Goal: Complete application form

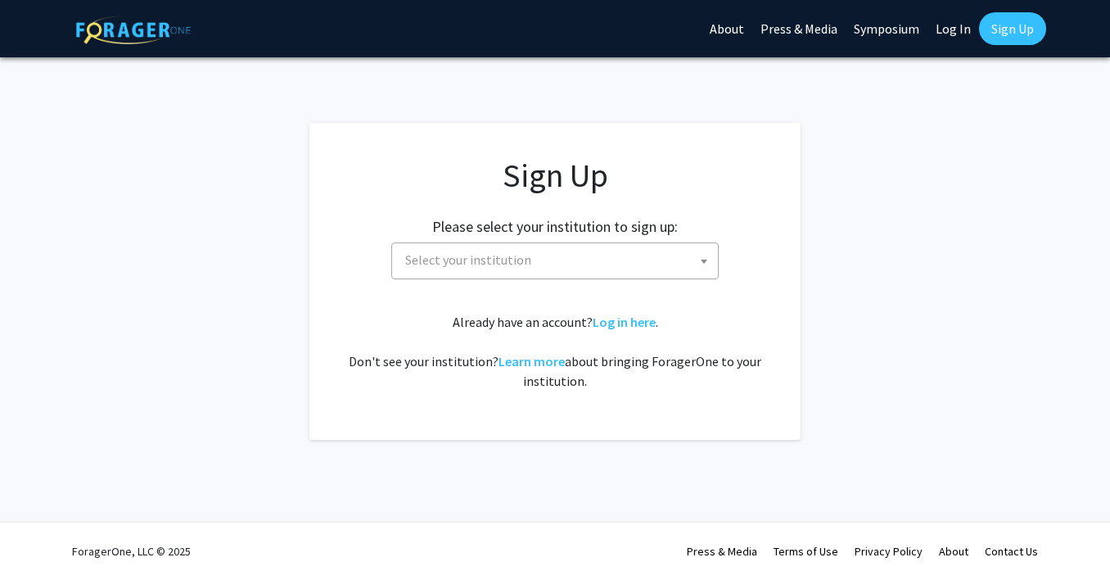
click at [615, 260] on span "Select your institution" at bounding box center [558, 260] width 319 height 34
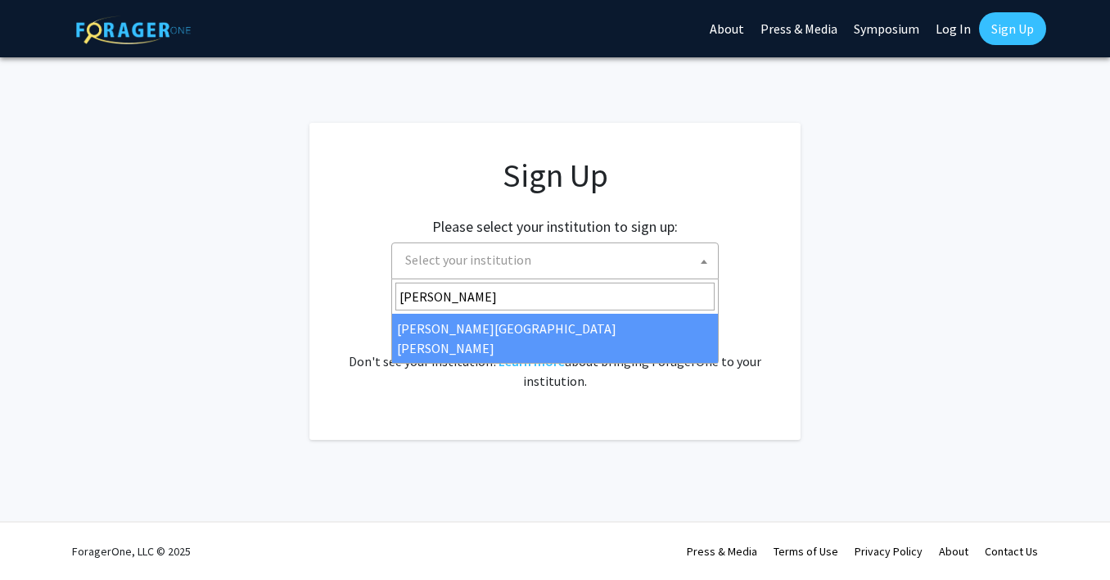
type input "[PERSON_NAME]"
select select "1"
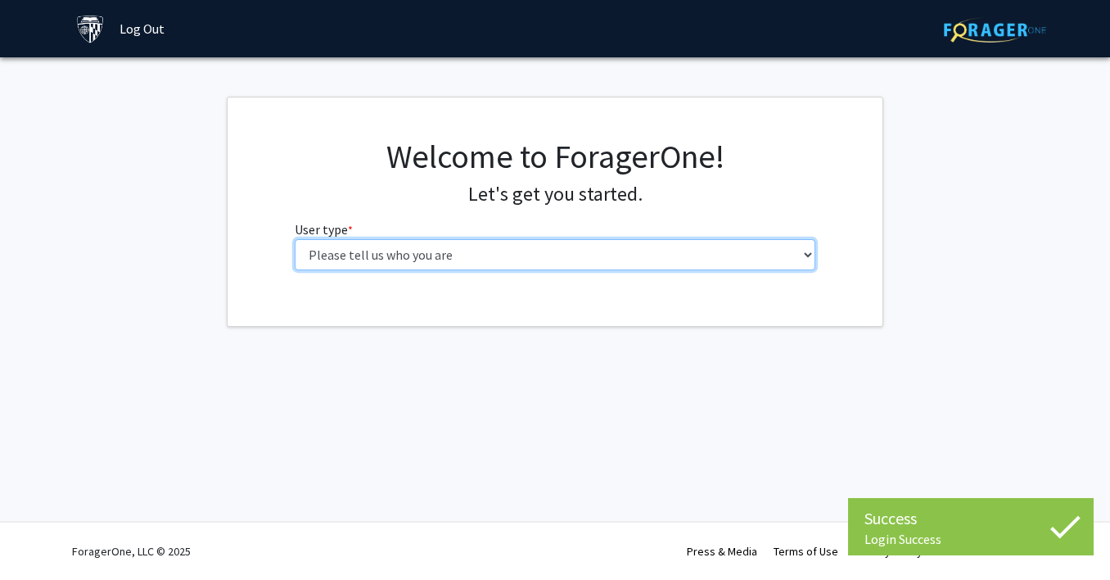
click at [650, 251] on select "Please tell us who you are Undergraduate Student Master's Student Doctoral Cand…" at bounding box center [556, 254] width 522 height 31
select select "2: masters"
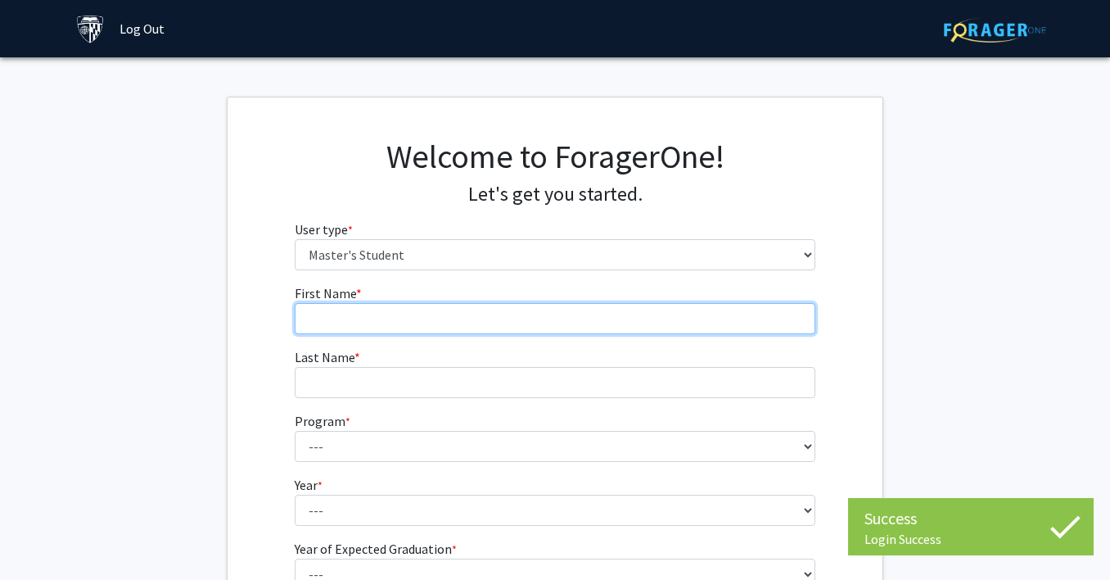
click at [448, 315] on input "First Name * required" at bounding box center [556, 318] width 522 height 31
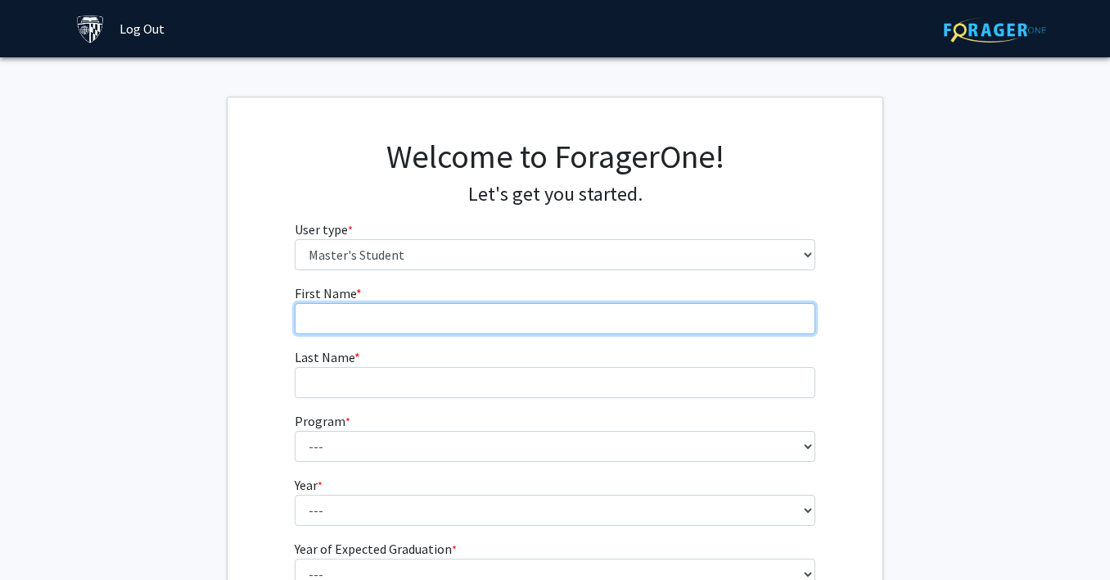
type input "[PERSON_NAME]"
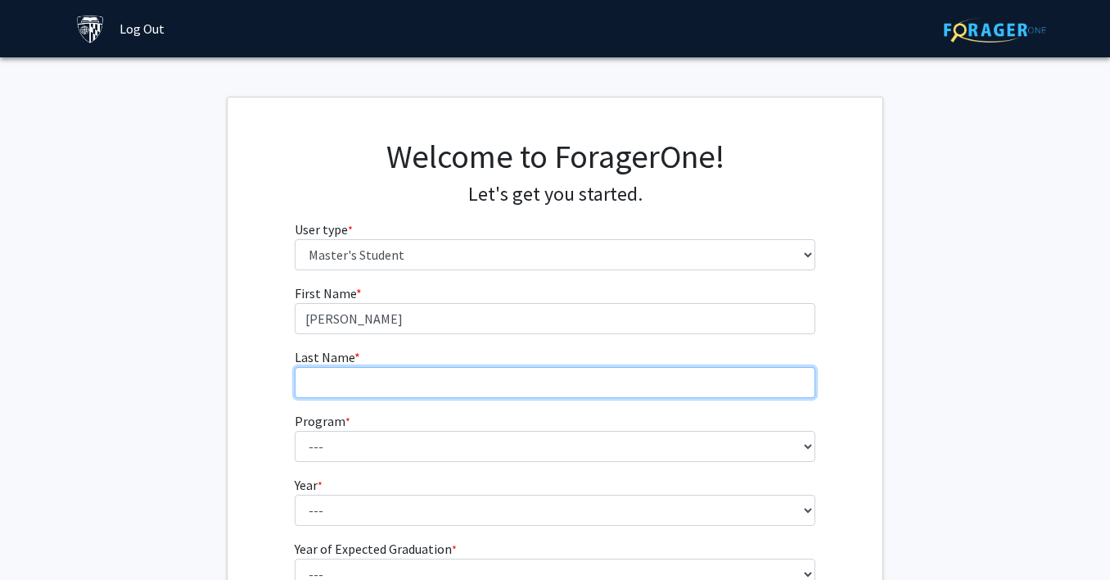
type input "Shahzad"
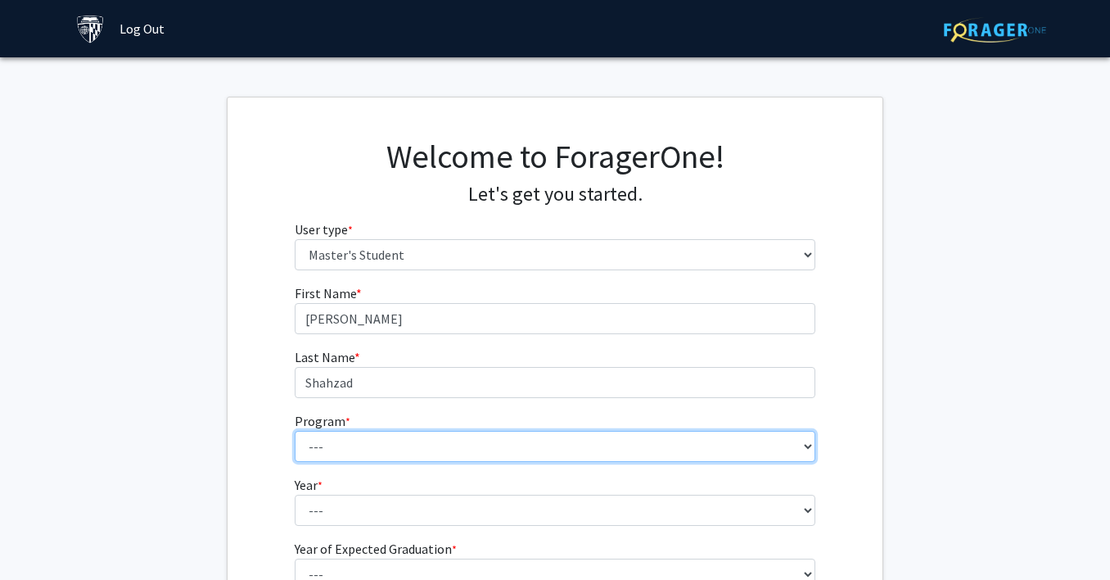
click at [463, 436] on select "--- Anatomy Education Applied and Computational Mathematics Applied Biomedical …" at bounding box center [556, 446] width 522 height 31
select select "26: 18"
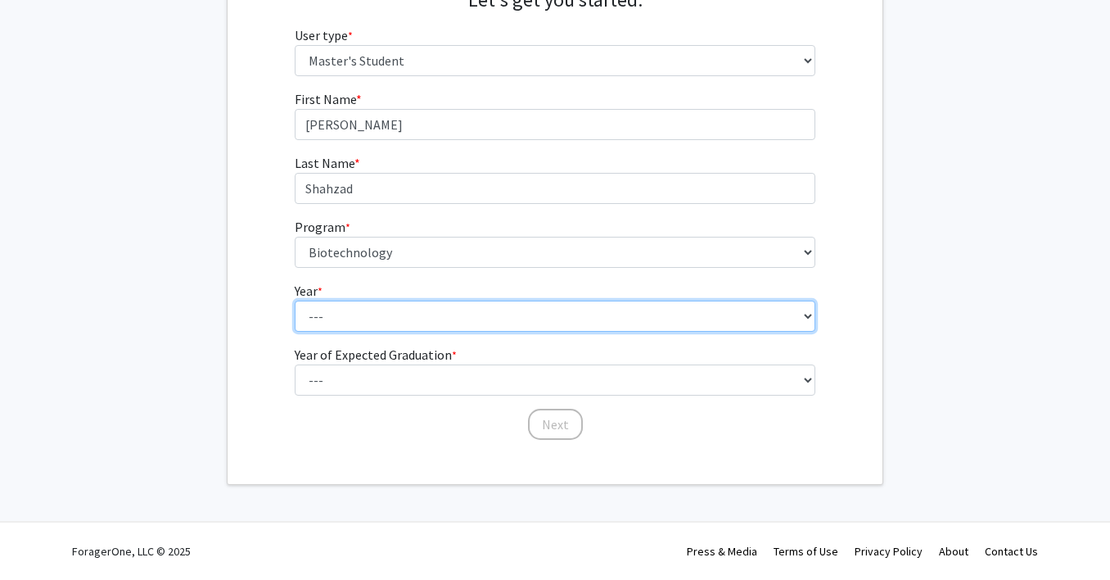
click at [432, 306] on select "--- First Year Second Year" at bounding box center [556, 315] width 522 height 31
select select "1: first_year"
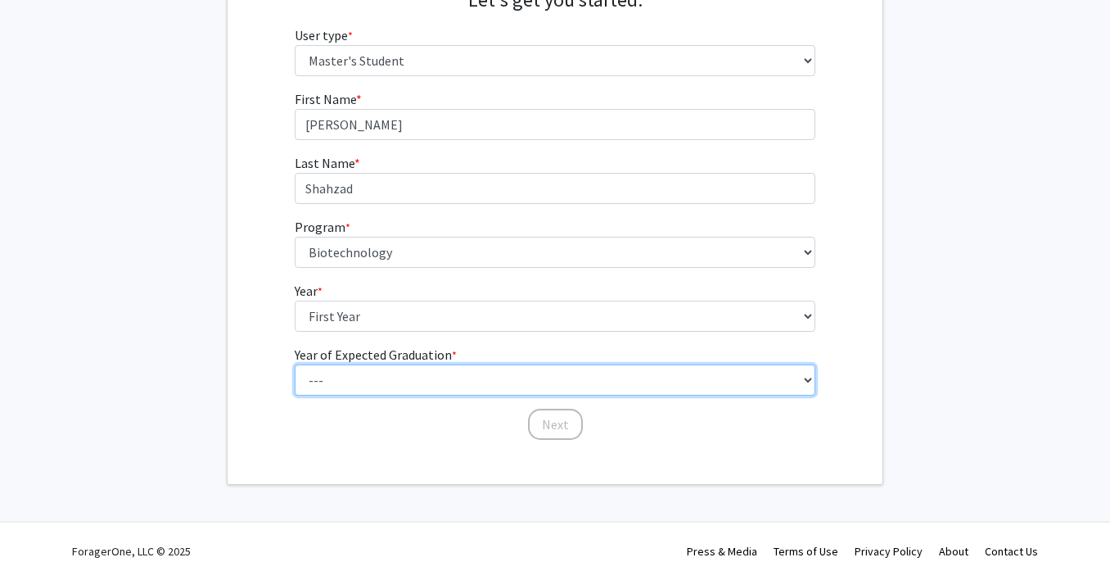
click at [404, 377] on select "--- 2025 2026 2027 2028 2029 2030 2031 2032 2033 2034" at bounding box center [556, 379] width 522 height 31
select select "2: 2026"
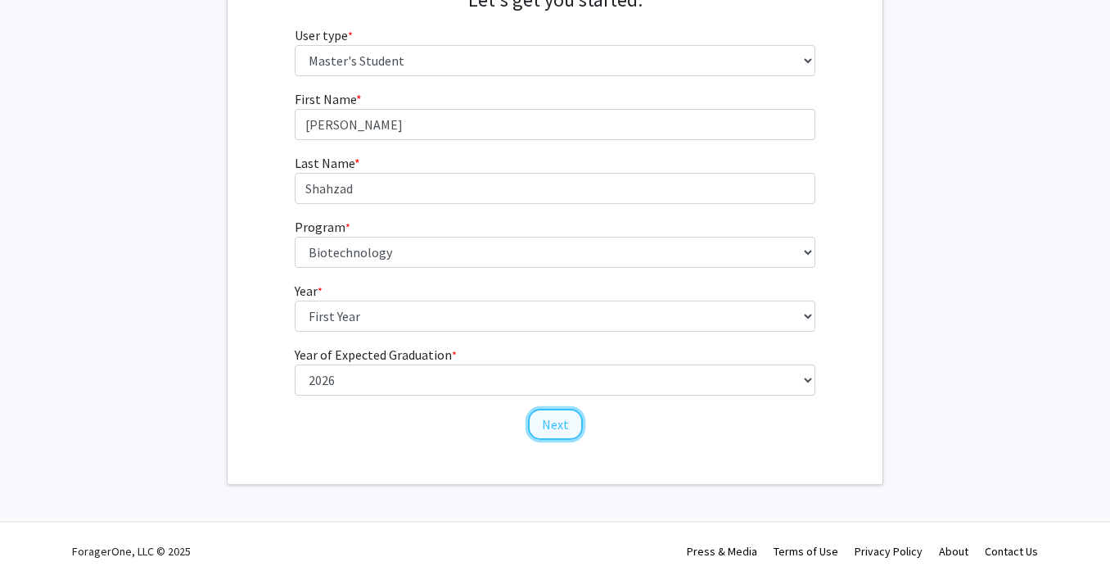
click at [566, 426] on button "Next" at bounding box center [555, 424] width 55 height 31
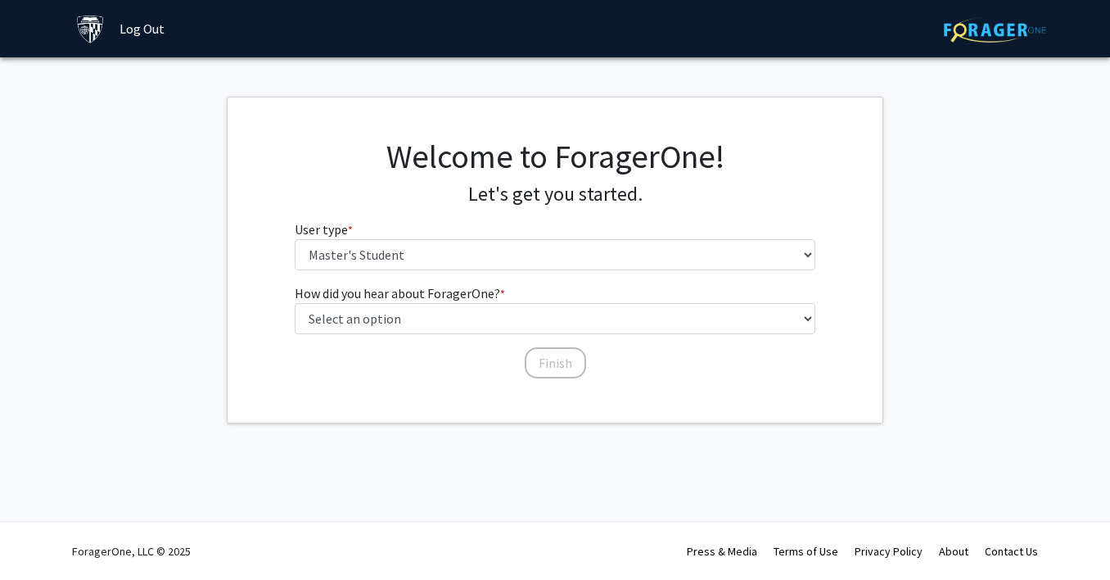
scroll to position [0, 0]
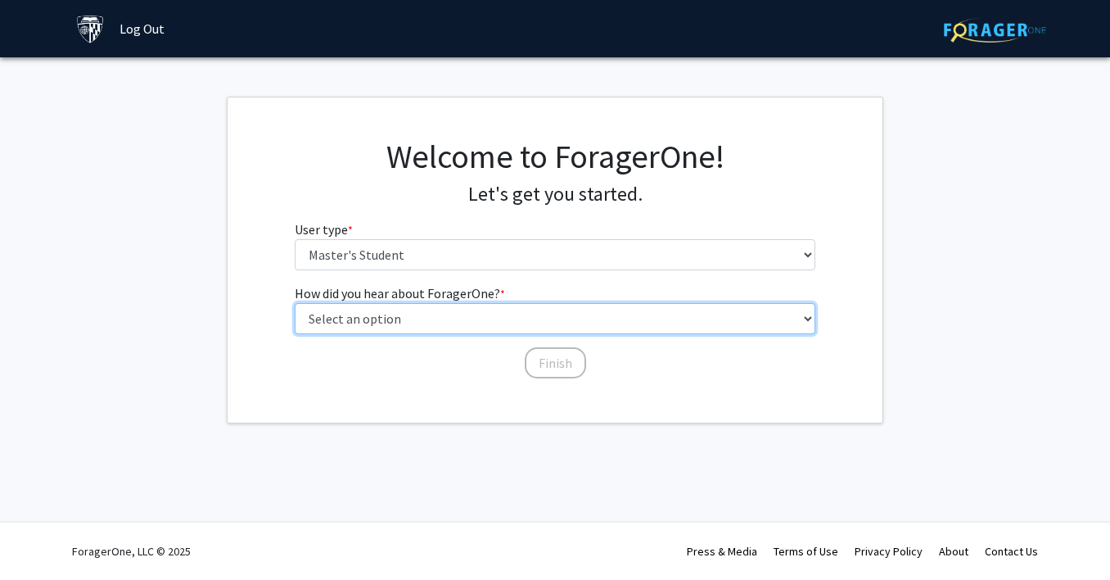
click at [518, 316] on select "Select an option Peer/student recommendation Faculty/staff recommendation Unive…" at bounding box center [556, 318] width 522 height 31
click at [436, 310] on select "Select an option Peer/student recommendation Faculty/staff recommendation Unive…" at bounding box center [556, 318] width 522 height 31
select select "3: university_website"
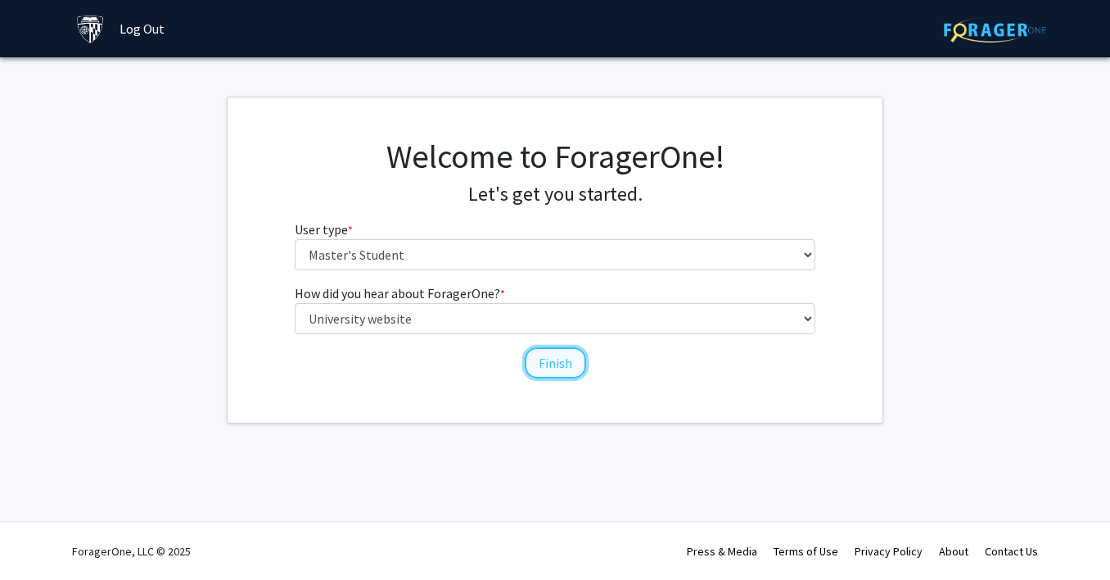
click at [562, 368] on button "Finish" at bounding box center [555, 362] width 61 height 31
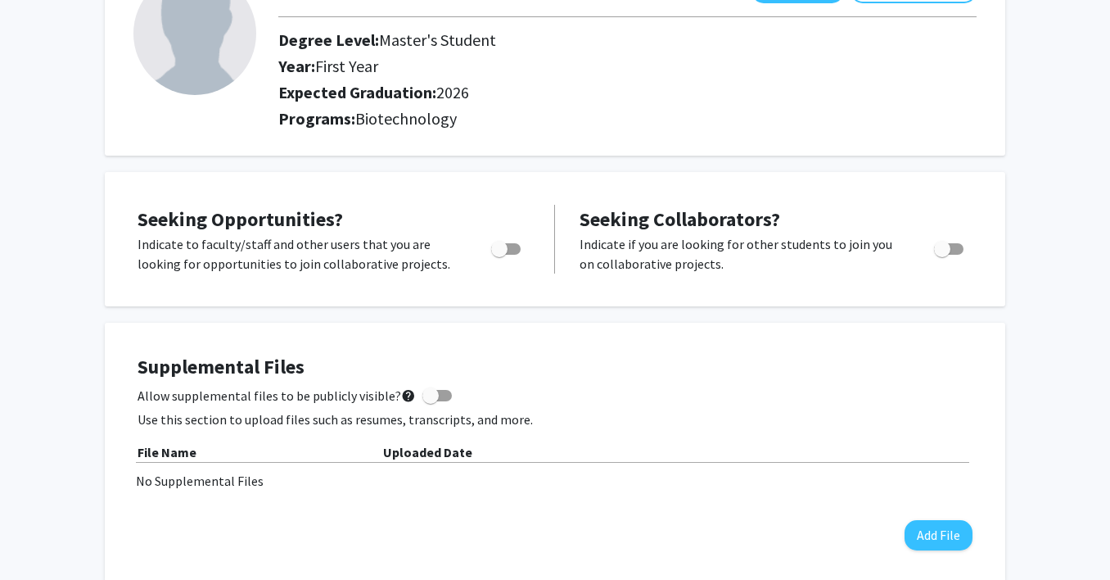
scroll to position [176, 0]
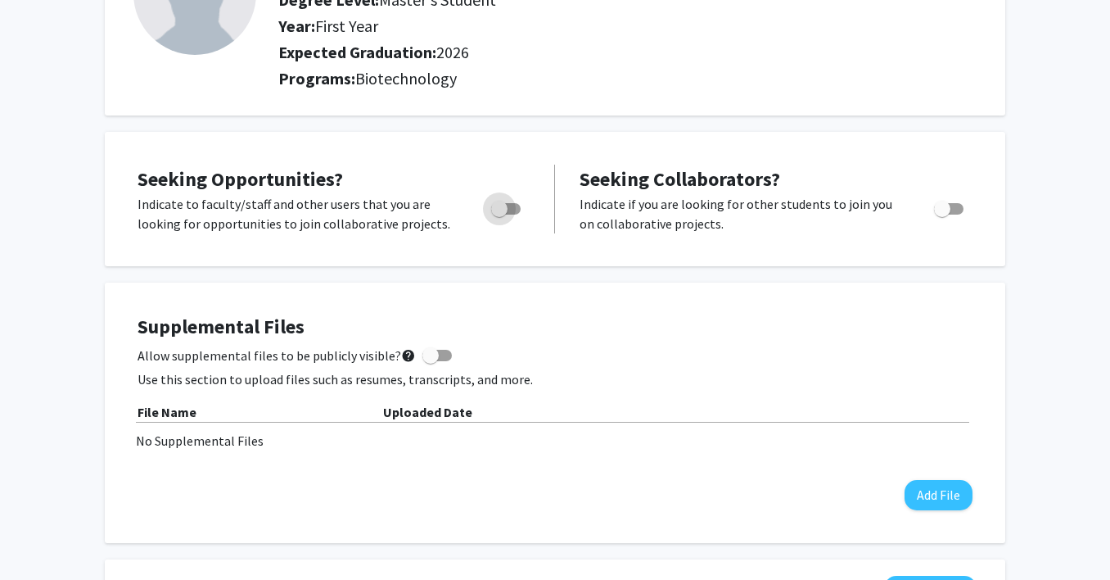
click at [508, 206] on span "Toggle" at bounding box center [505, 208] width 29 height 11
click at [499, 215] on input "Are you actively seeking opportunities?" at bounding box center [499, 215] width 1 height 1
checkbox input "true"
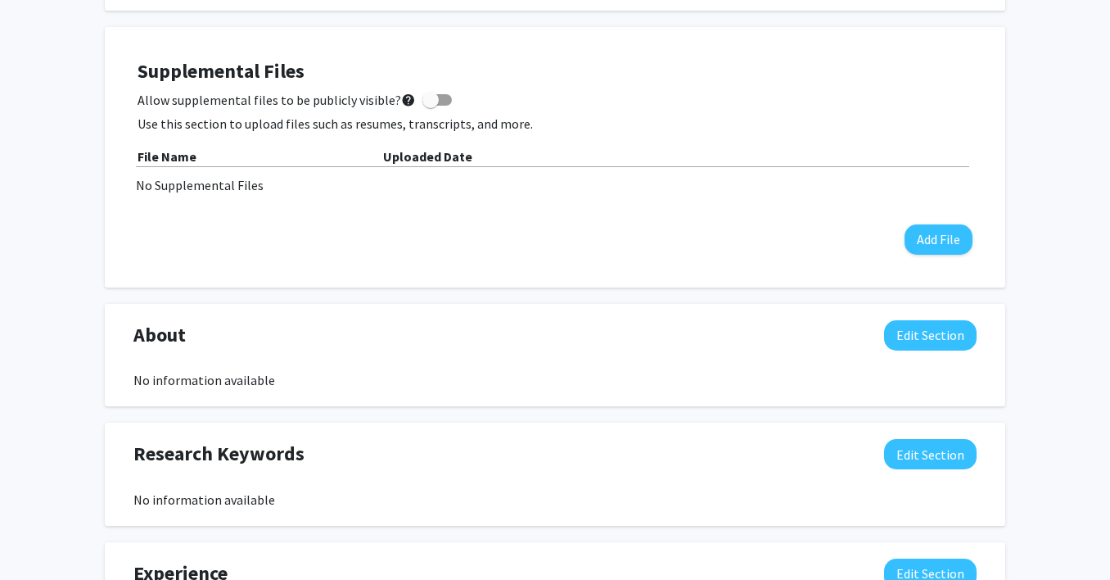
scroll to position [430, 0]
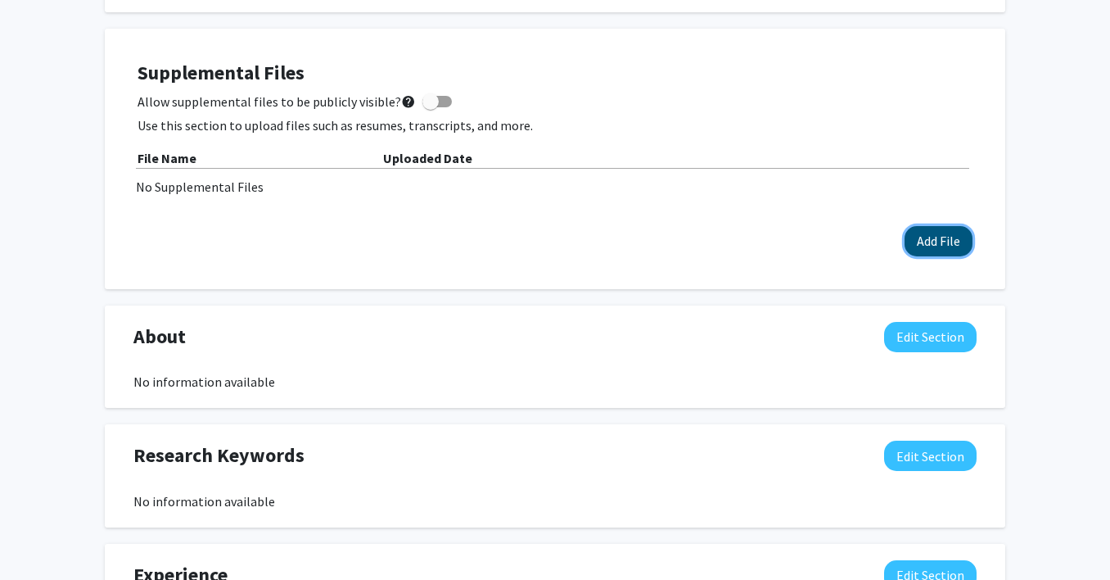
click at [934, 244] on button "Add File" at bounding box center [939, 241] width 68 height 30
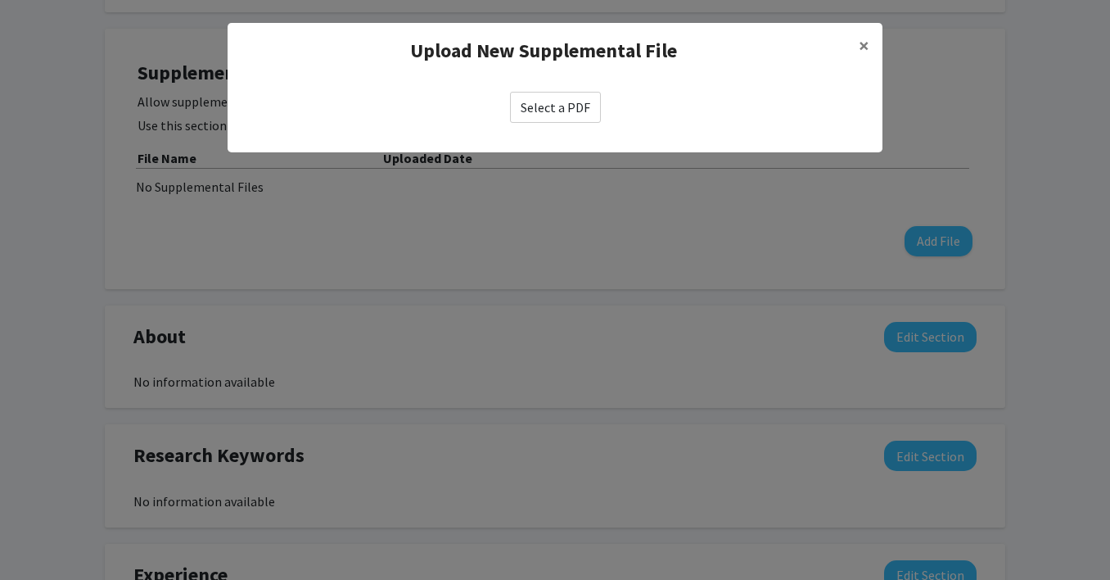
click at [559, 92] on label "Select a PDF" at bounding box center [555, 107] width 91 height 31
click at [0, 0] on input "Select a PDF" at bounding box center [0, 0] width 0 height 0
click at [861, 38] on span "×" at bounding box center [864, 45] width 11 height 25
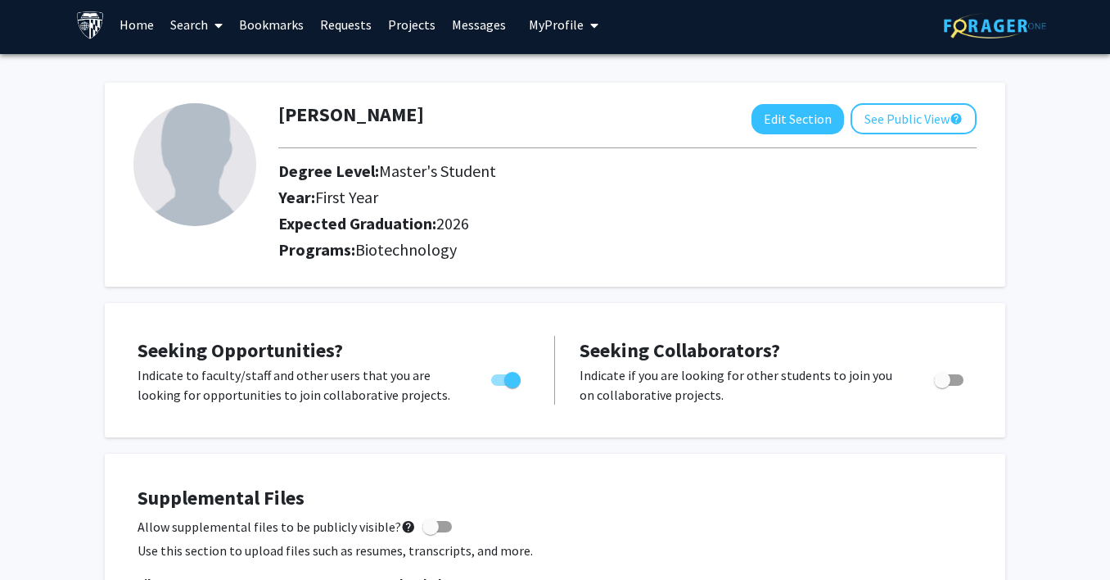
scroll to position [0, 0]
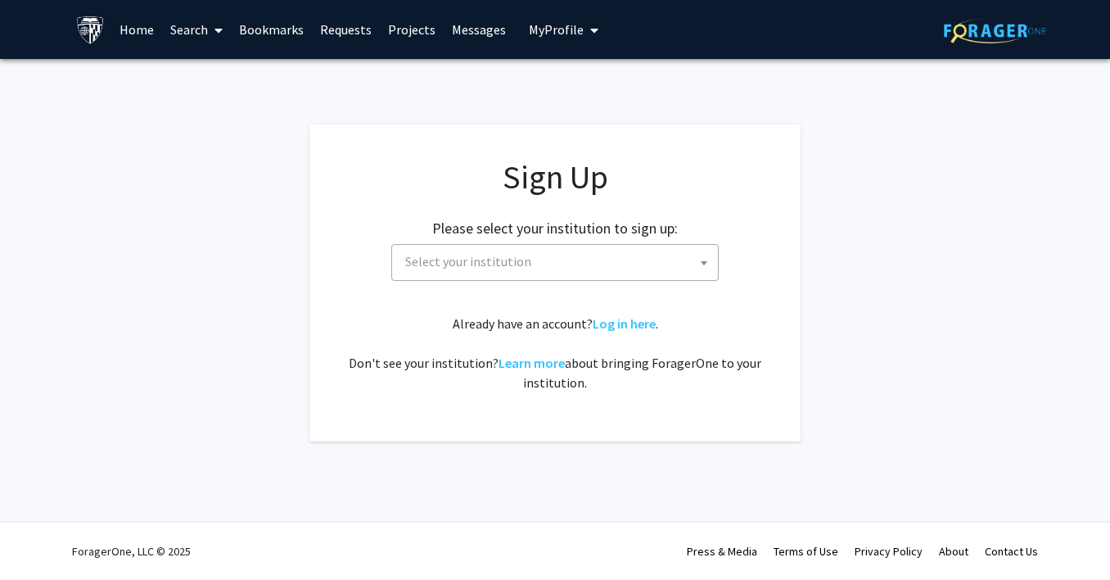
click at [559, 270] on span "Select your institution" at bounding box center [558, 262] width 319 height 34
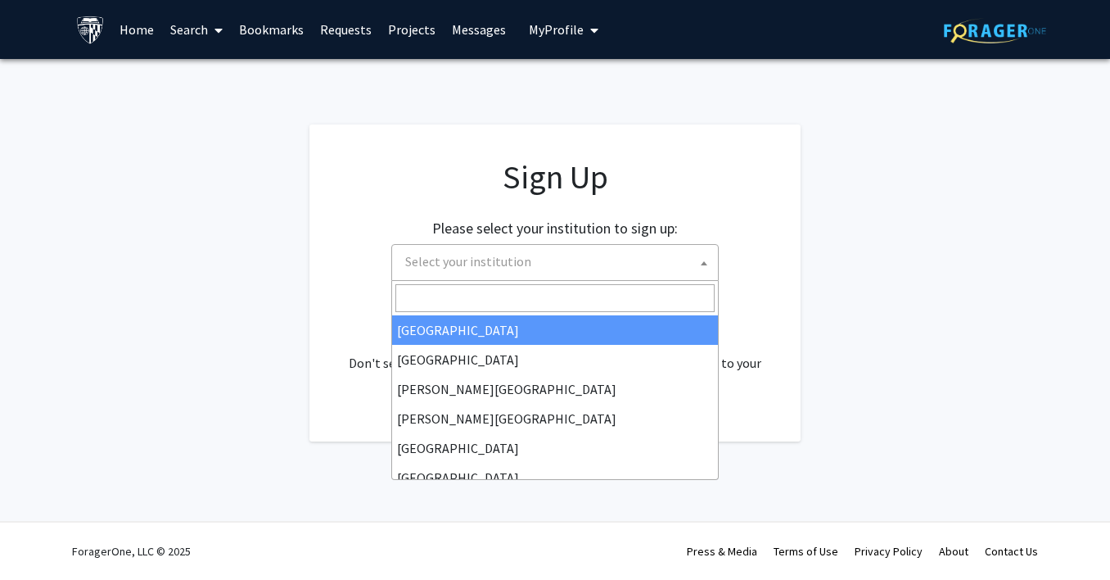
click at [853, 232] on app-signup "Sign Up Please select your institution to sign up: Baylor University Brandeis U…" at bounding box center [555, 282] width 1110 height 317
